Goal: Task Accomplishment & Management: Manage account settings

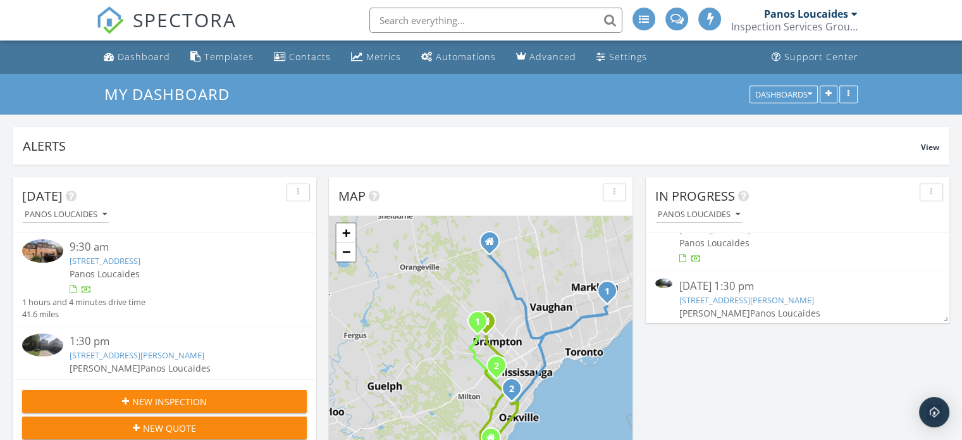
scroll to position [48, 0]
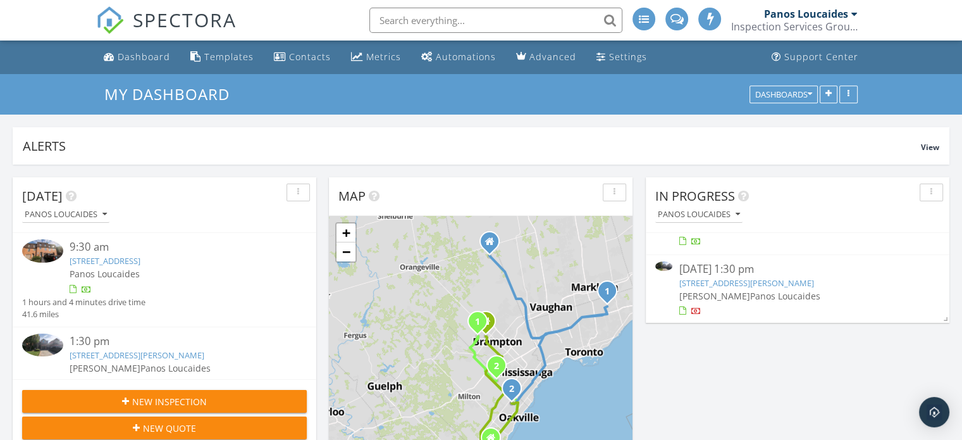
click at [754, 281] on link "1212 Grace Dr, Oakville, ON L6H 6T5" at bounding box center [746, 282] width 135 height 11
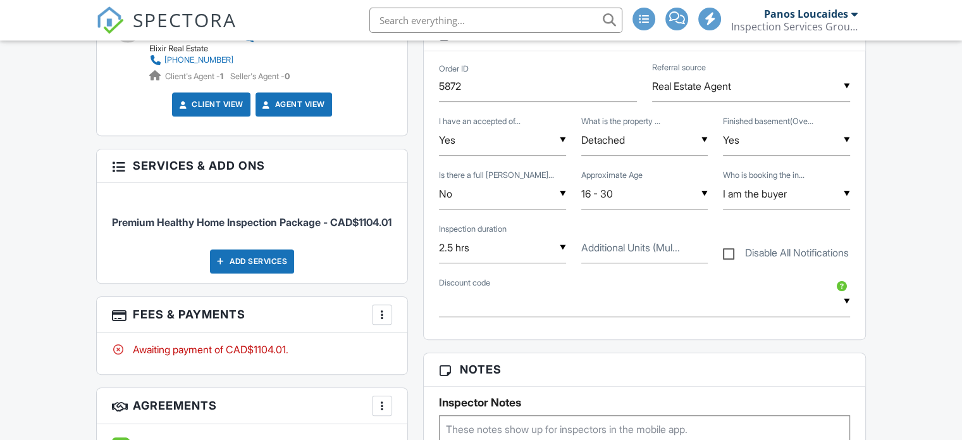
scroll to position [696, 0]
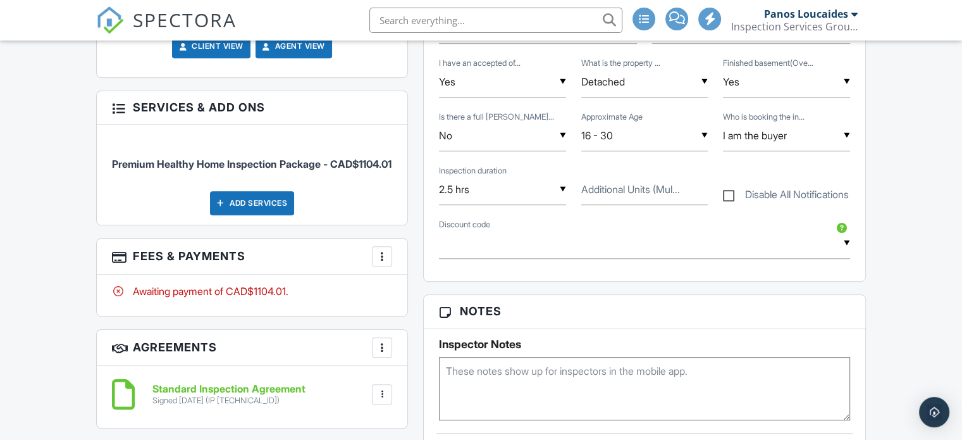
click at [384, 263] on div at bounding box center [382, 256] width 13 height 13
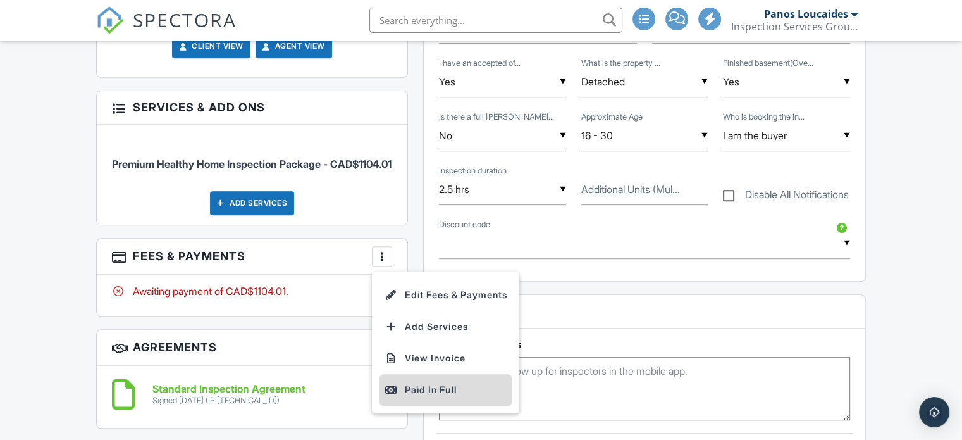
click at [421, 397] on div "Paid In Full" at bounding box center [446, 389] width 122 height 15
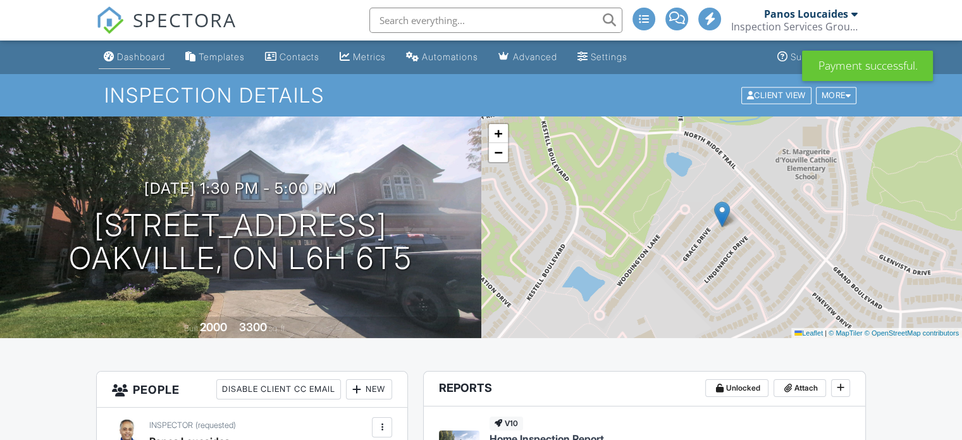
click at [147, 57] on div "Dashboard" at bounding box center [141, 56] width 48 height 11
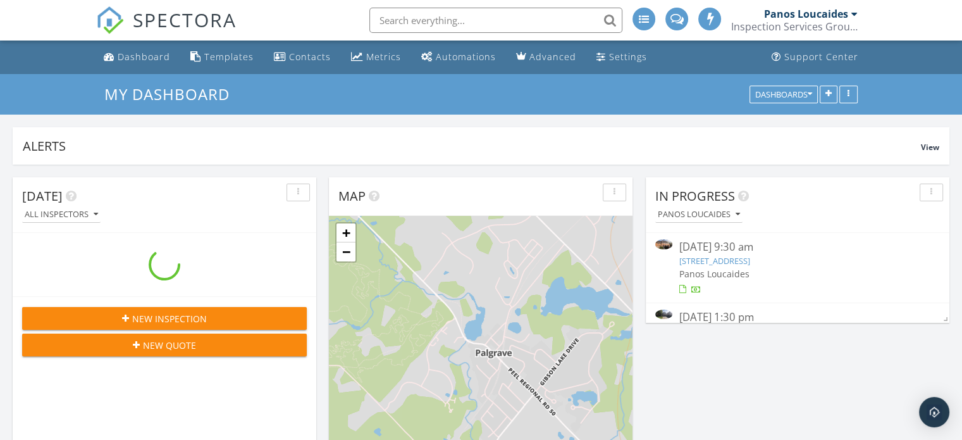
scroll to position [1614, 982]
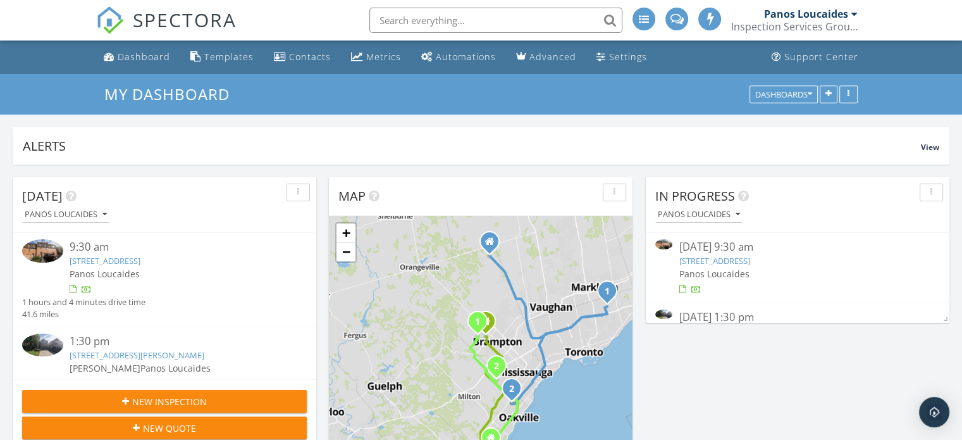
click at [743, 258] on link "[STREET_ADDRESS]" at bounding box center [714, 260] width 71 height 11
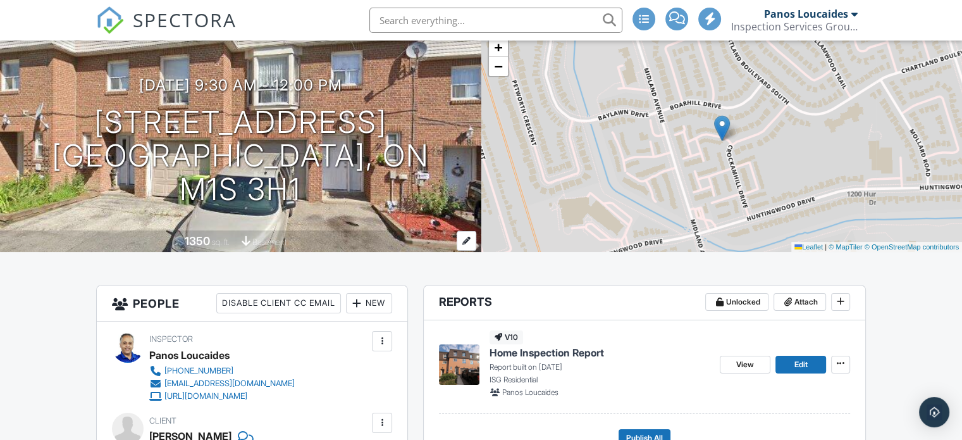
scroll to position [190, 0]
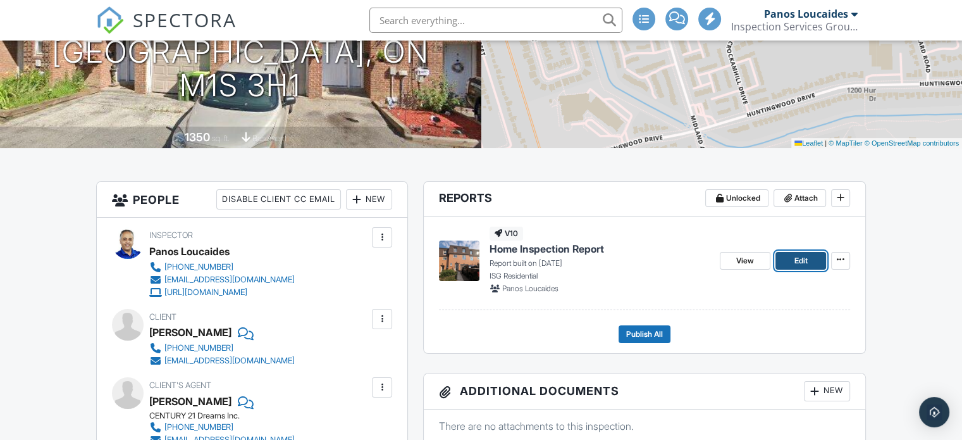
click at [786, 262] on link "Edit" at bounding box center [801, 261] width 51 height 18
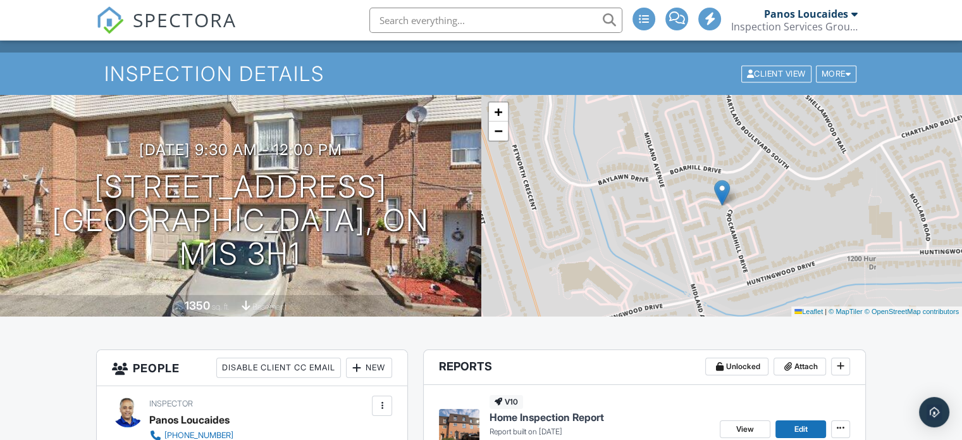
scroll to position [190, 0]
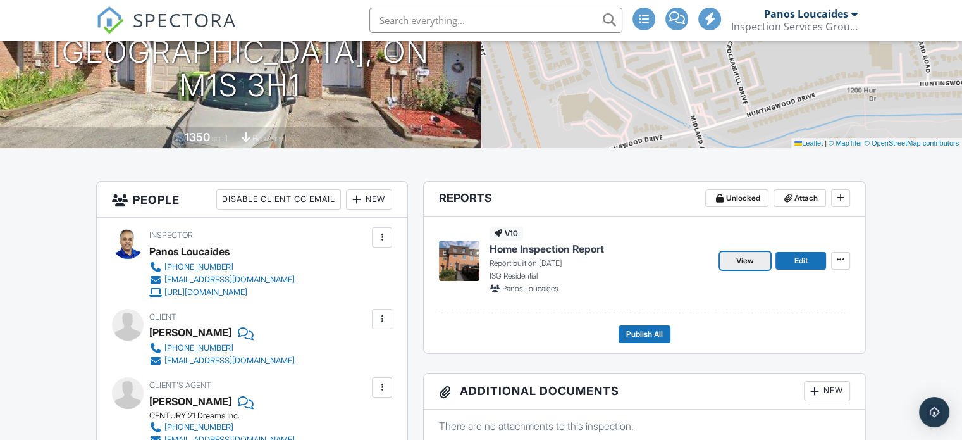
click at [742, 261] on span "View" at bounding box center [746, 260] width 18 height 13
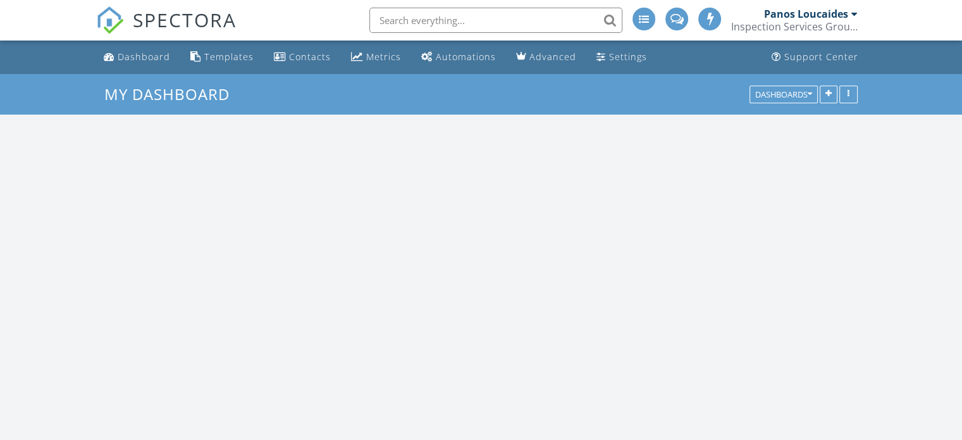
scroll to position [1614, 982]
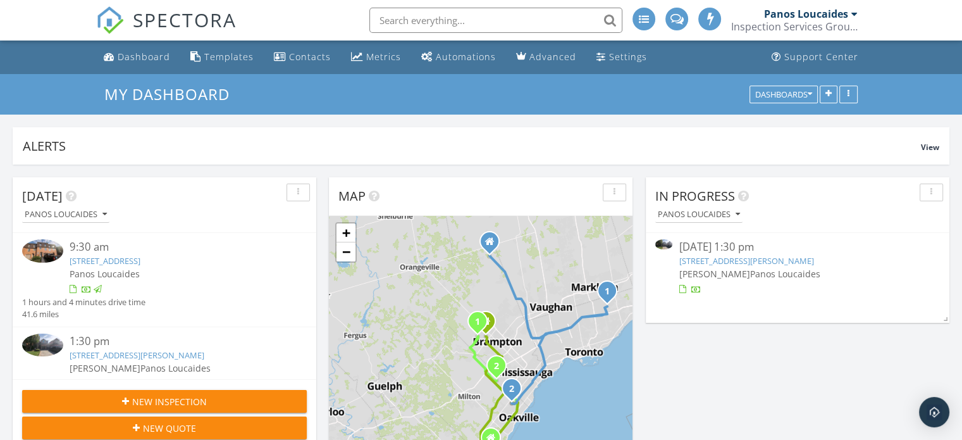
click at [751, 259] on link "[STREET_ADDRESS][PERSON_NAME]" at bounding box center [746, 260] width 135 height 11
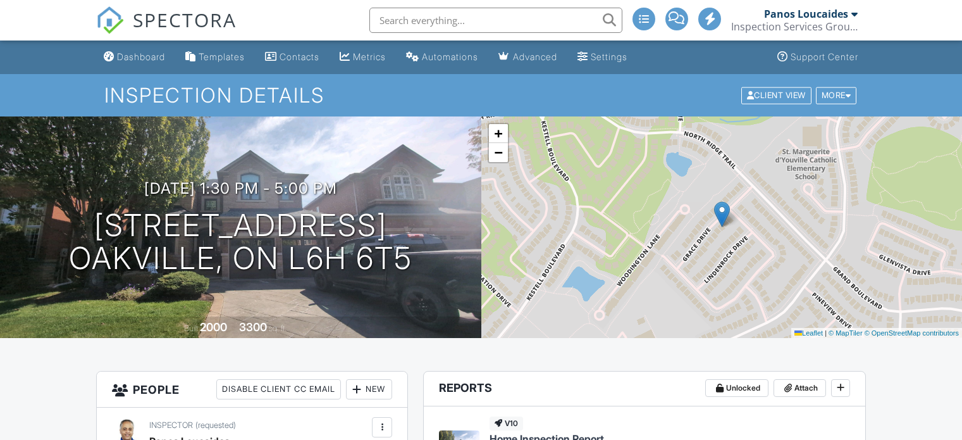
scroll to position [253, 0]
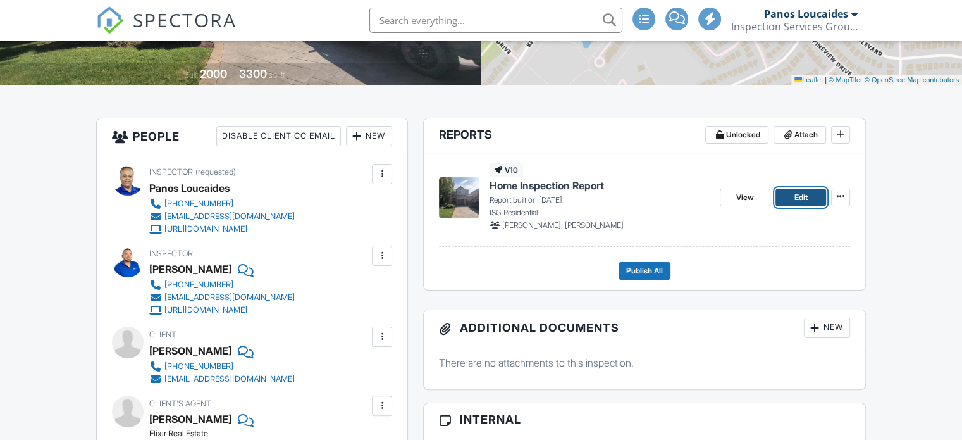
click at [790, 197] on link "Edit" at bounding box center [801, 198] width 51 height 18
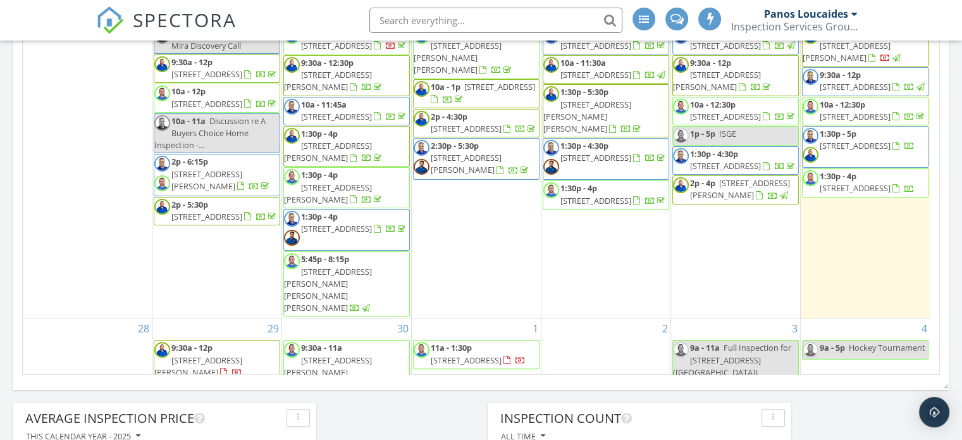
scroll to position [630, 0]
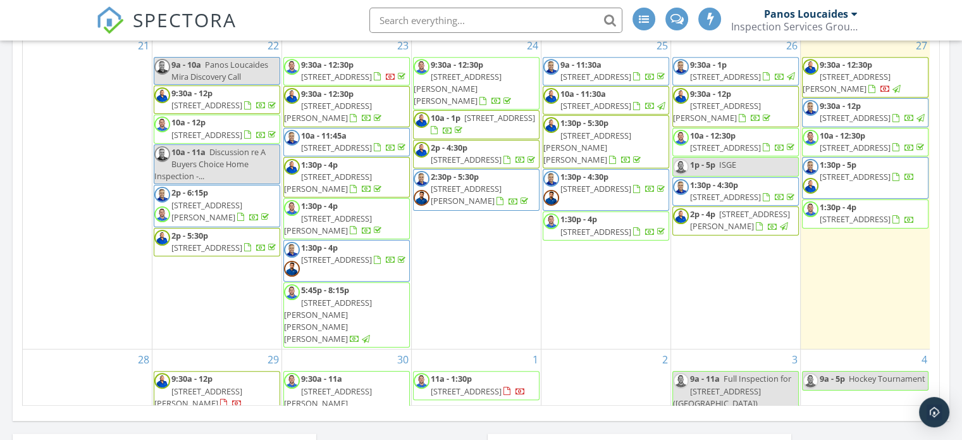
click at [846, 72] on span "[STREET_ADDRESS][PERSON_NAME]" at bounding box center [847, 82] width 88 height 23
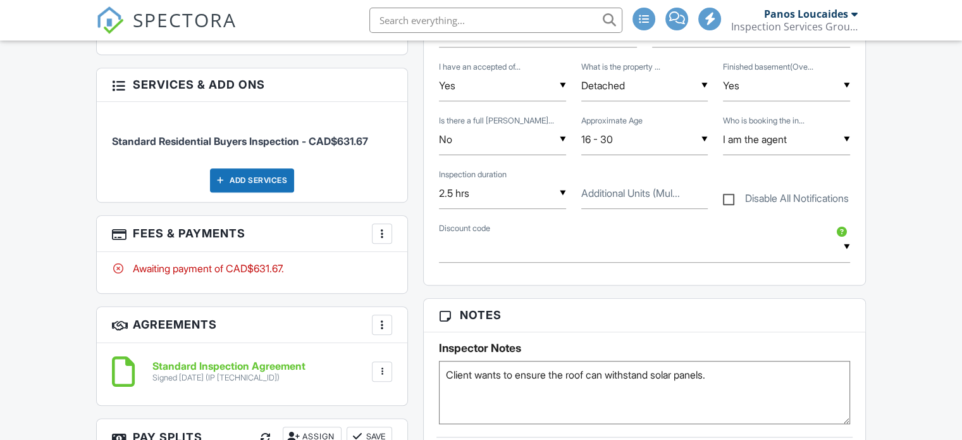
scroll to position [759, 0]
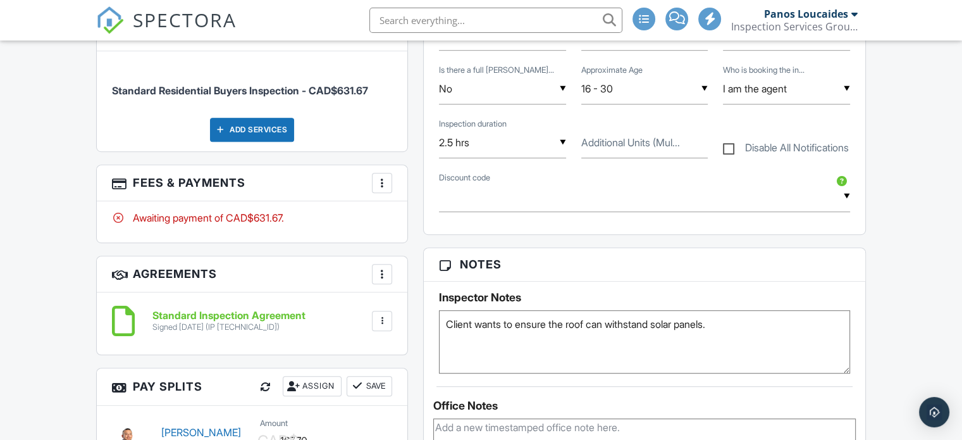
click at [377, 182] on div at bounding box center [382, 183] width 13 height 13
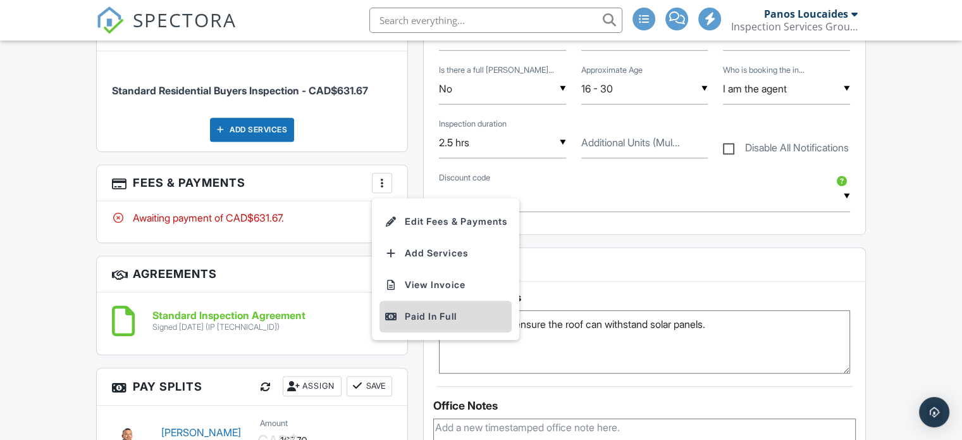
click at [423, 313] on div "Paid In Full" at bounding box center [446, 316] width 122 height 15
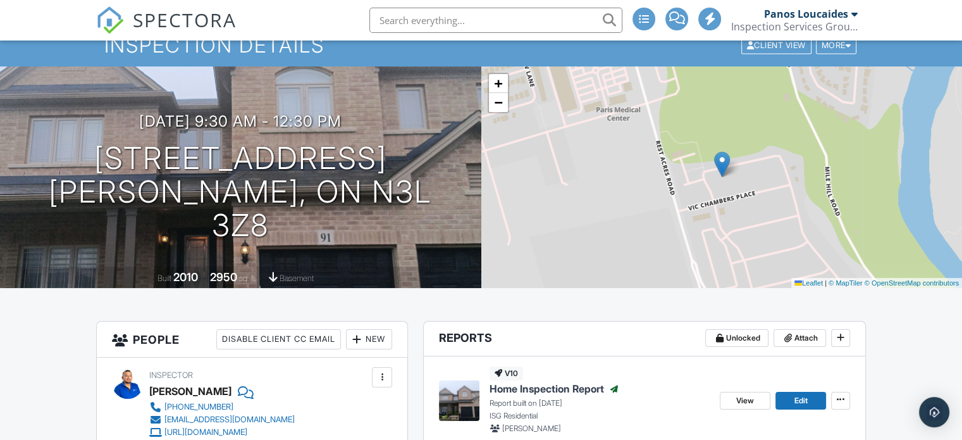
scroll to position [127, 0]
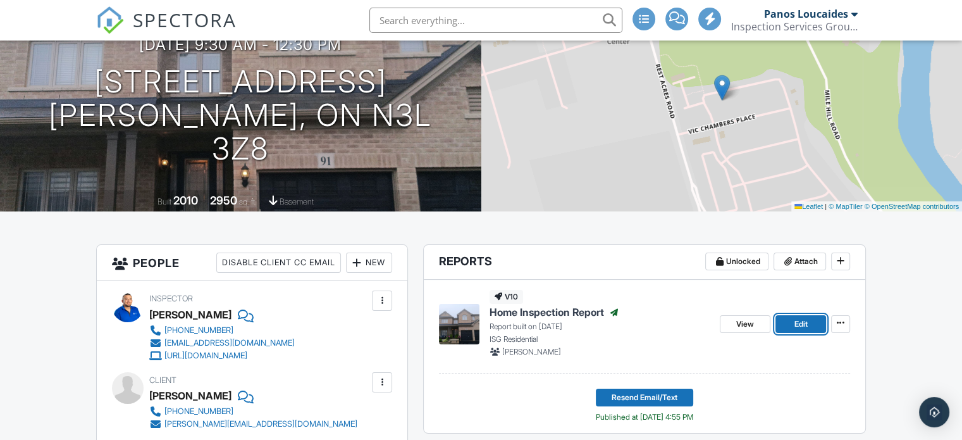
drag, startPoint x: 795, startPoint y: 318, endPoint x: 752, endPoint y: 316, distance: 43.1
click at [795, 318] on span "Edit" at bounding box center [800, 324] width 13 height 13
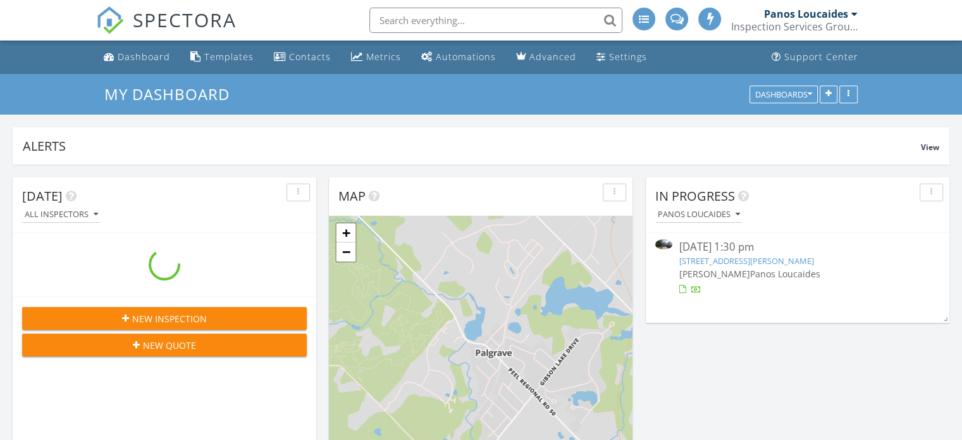
scroll to position [1614, 982]
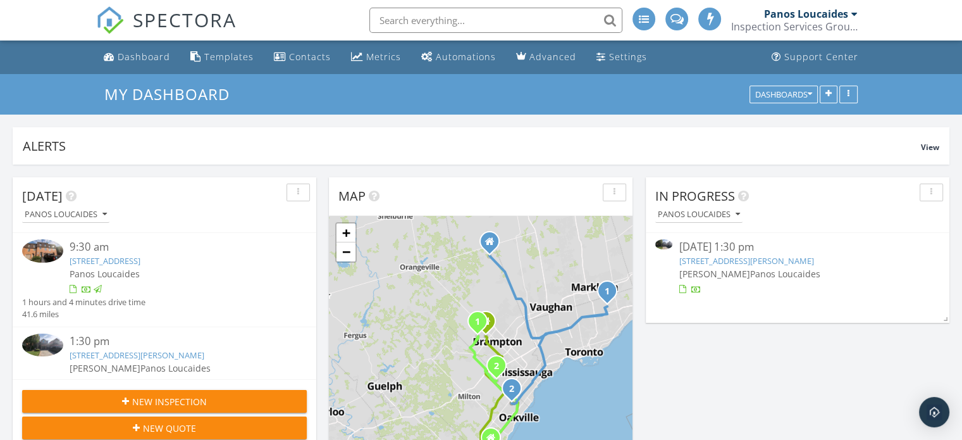
click at [765, 260] on link "[STREET_ADDRESS][PERSON_NAME]" at bounding box center [746, 260] width 135 height 11
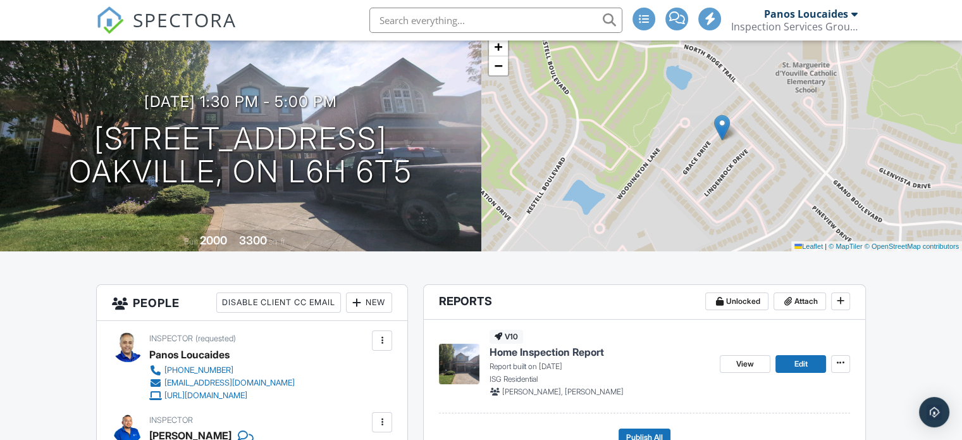
scroll to position [253, 0]
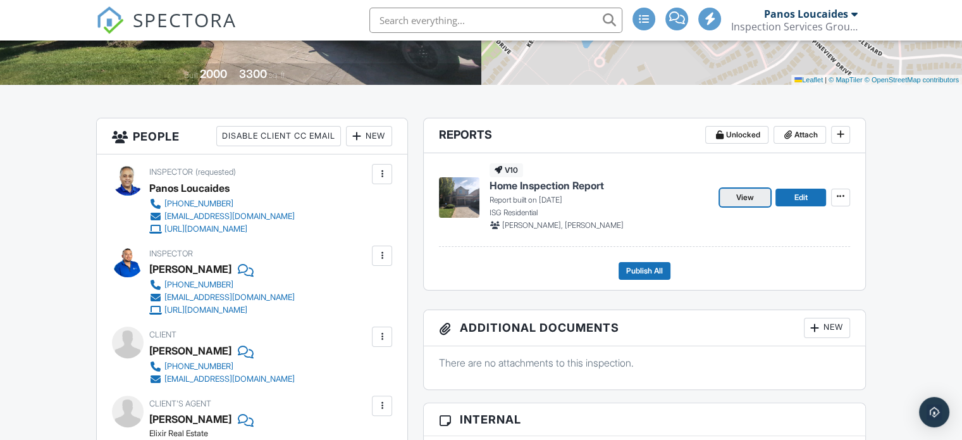
click at [749, 197] on span "View" at bounding box center [746, 197] width 18 height 13
